Goal: Information Seeking & Learning: Learn about a topic

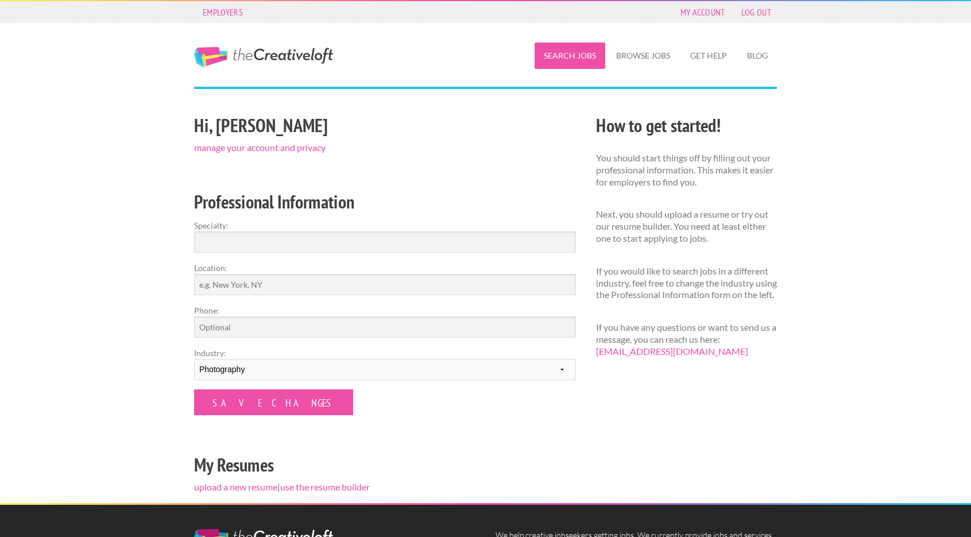
click at [575, 55] on link "Search Jobs" at bounding box center [570, 55] width 71 height 26
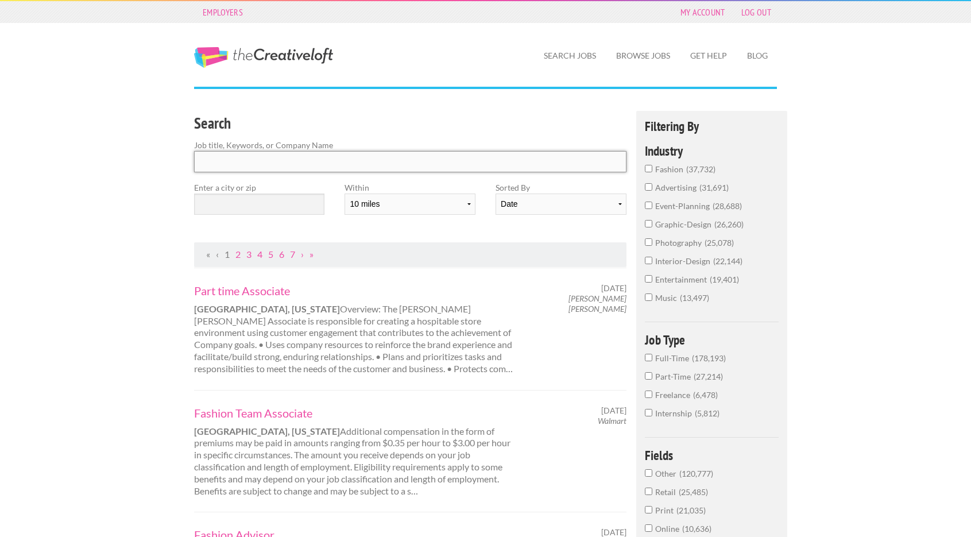
click at [301, 163] on input "Search" at bounding box center [410, 161] width 432 height 21
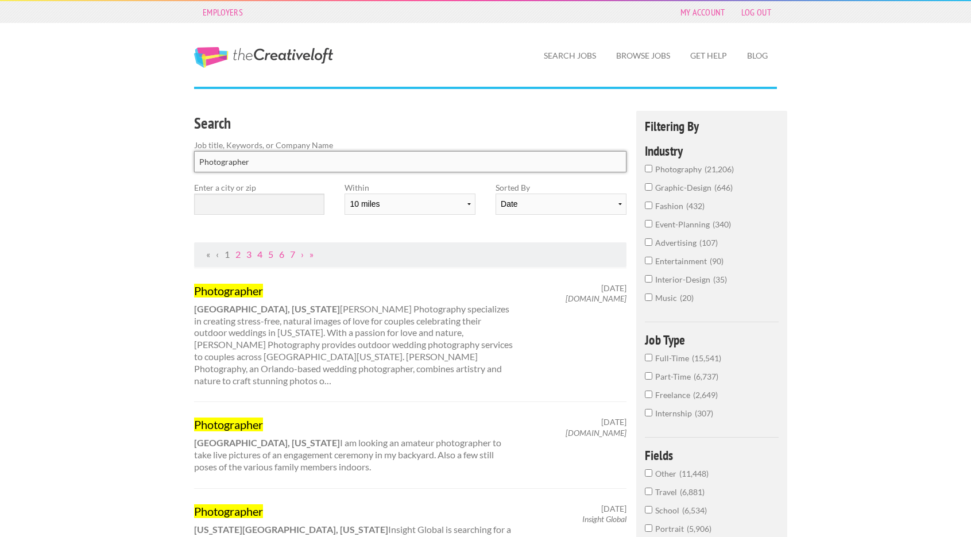
type input "Photographer"
click at [284, 200] on input "text" at bounding box center [259, 203] width 130 height 21
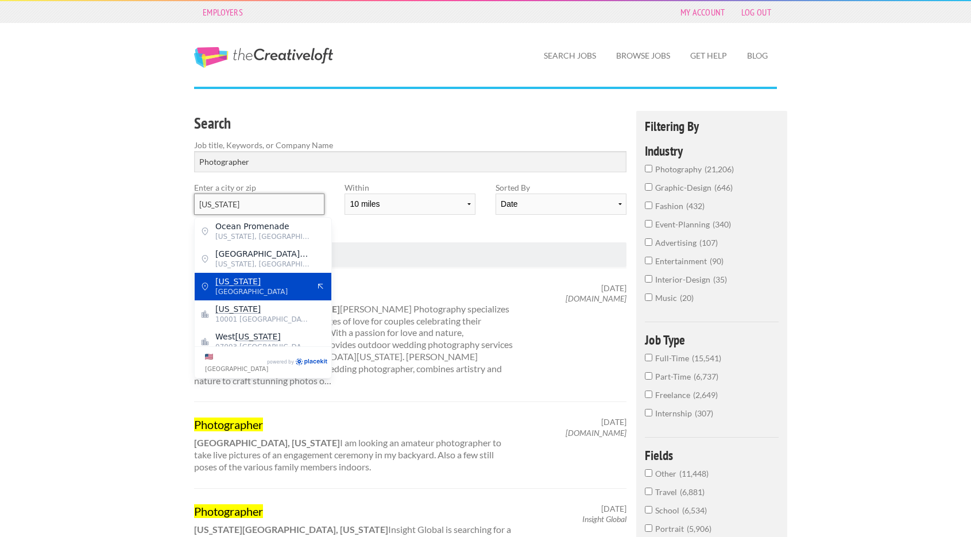
type input "New York"
click at [233, 292] on span "United States of America" at bounding box center [262, 291] width 94 height 10
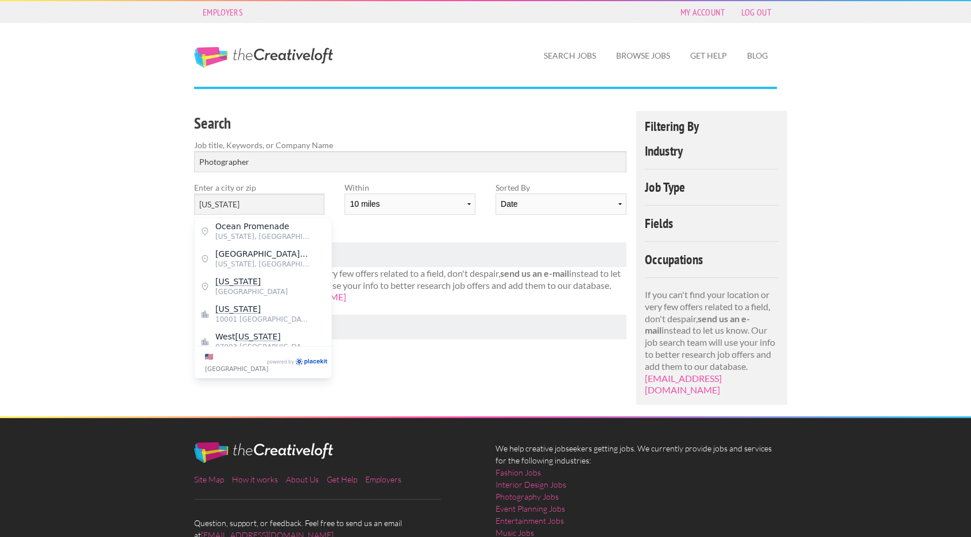
click at [121, 160] on div "Employers My Account Log Out The Creative Loft Search Jobs Browse Jobs Get Help…" at bounding box center [485, 313] width 971 height 626
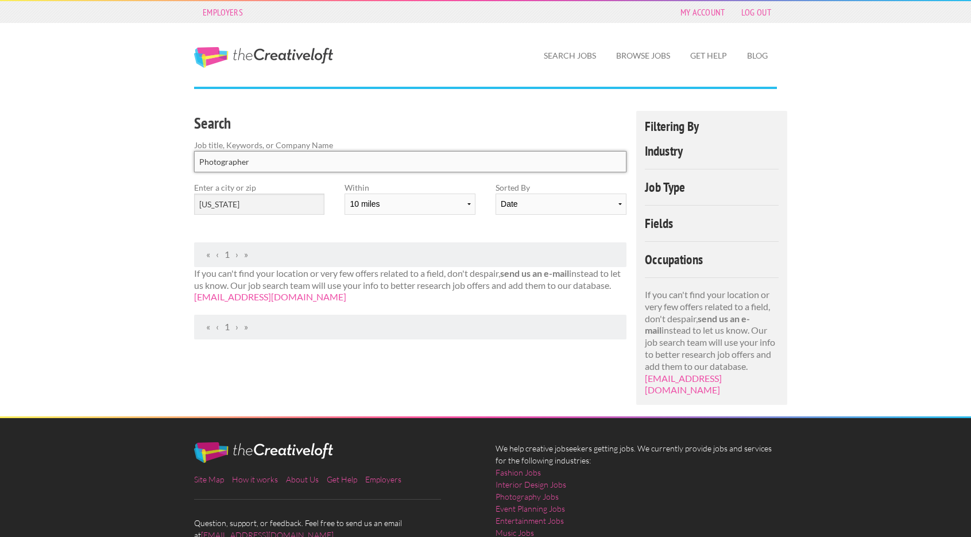
click at [309, 159] on input "Photographer" at bounding box center [410, 161] width 432 height 21
type input "Photography"
click button "submit" at bounding box center [0, 0] width 0 height 0
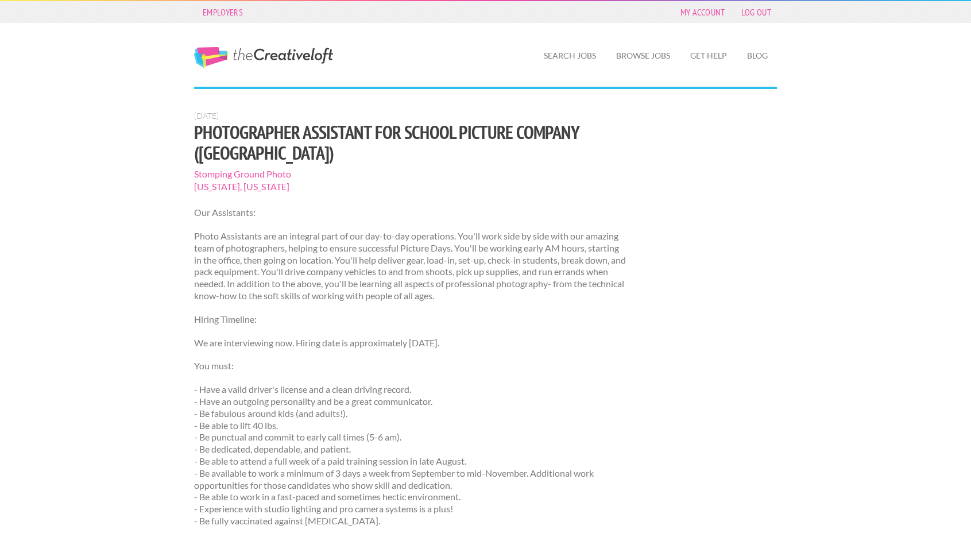
click at [288, 230] on p "Photo Assistants are an integral part of our day-to-day operations. You'll work…" at bounding box center [410, 266] width 432 height 72
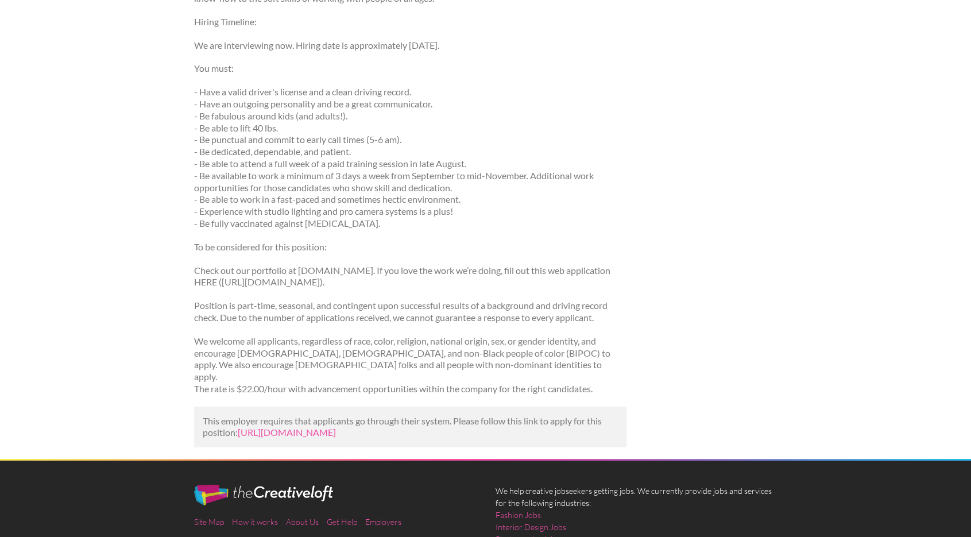
scroll to position [299, 0]
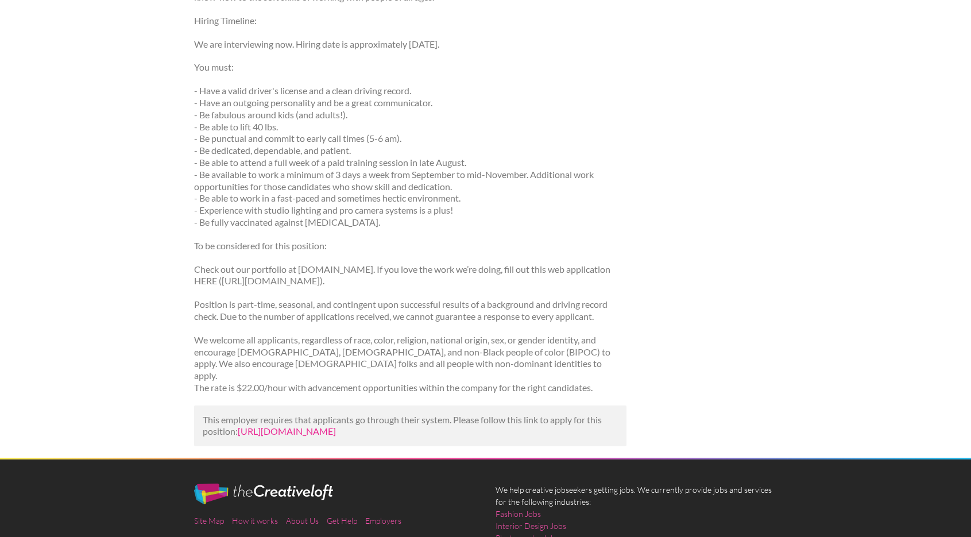
click at [299, 425] on link "https://www.listingsproject.com/listings/photographer-assistant-for-school-pict…" at bounding box center [287, 430] width 98 height 11
click at [142, 117] on div "Employers My Account Log Out The Creative Loft Search Jobs Browse Jobs Get Help…" at bounding box center [485, 184] width 971 height 966
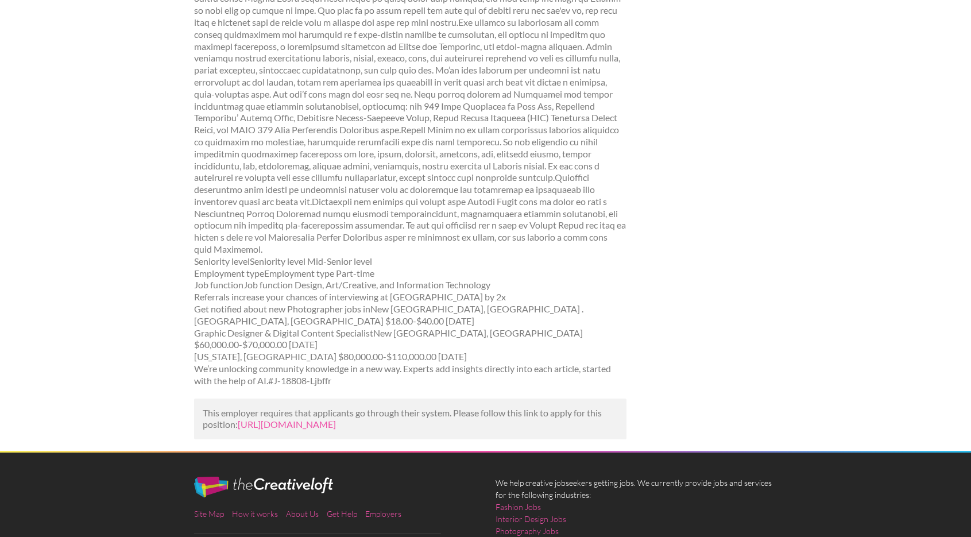
scroll to position [1125, 0]
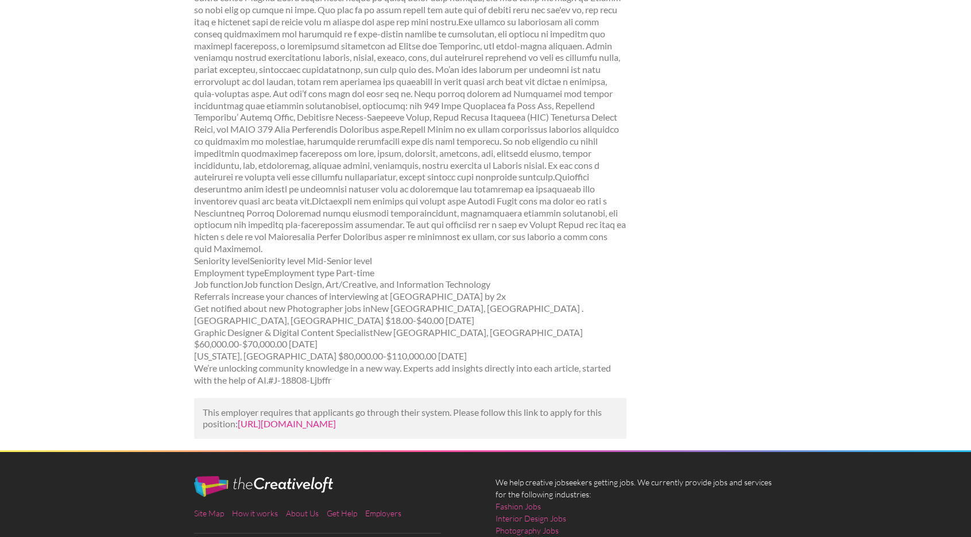
click at [309, 418] on link "https://www.mediabistro.com/jobs/1305207683-photographer-zillow-media-experts?u…" at bounding box center [287, 423] width 98 height 11
